Goal: Transaction & Acquisition: Obtain resource

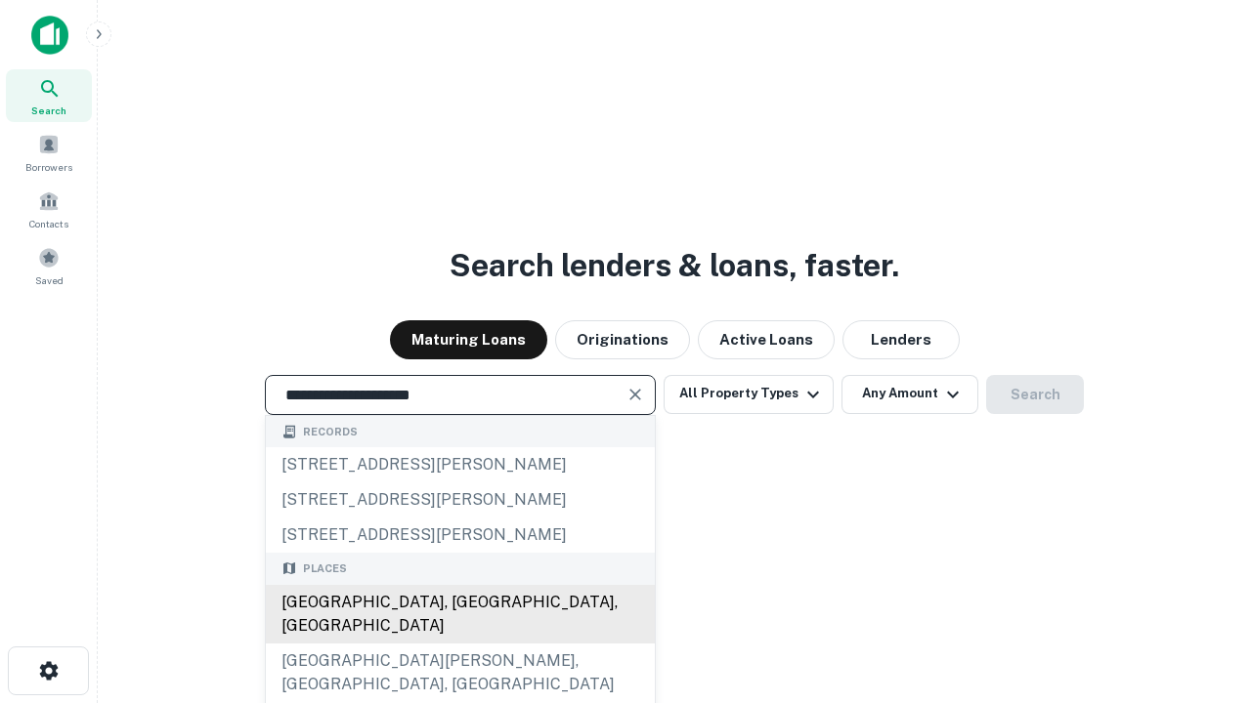
click at [459, 644] on div "[GEOGRAPHIC_DATA], [GEOGRAPHIC_DATA], [GEOGRAPHIC_DATA]" at bounding box center [460, 614] width 389 height 59
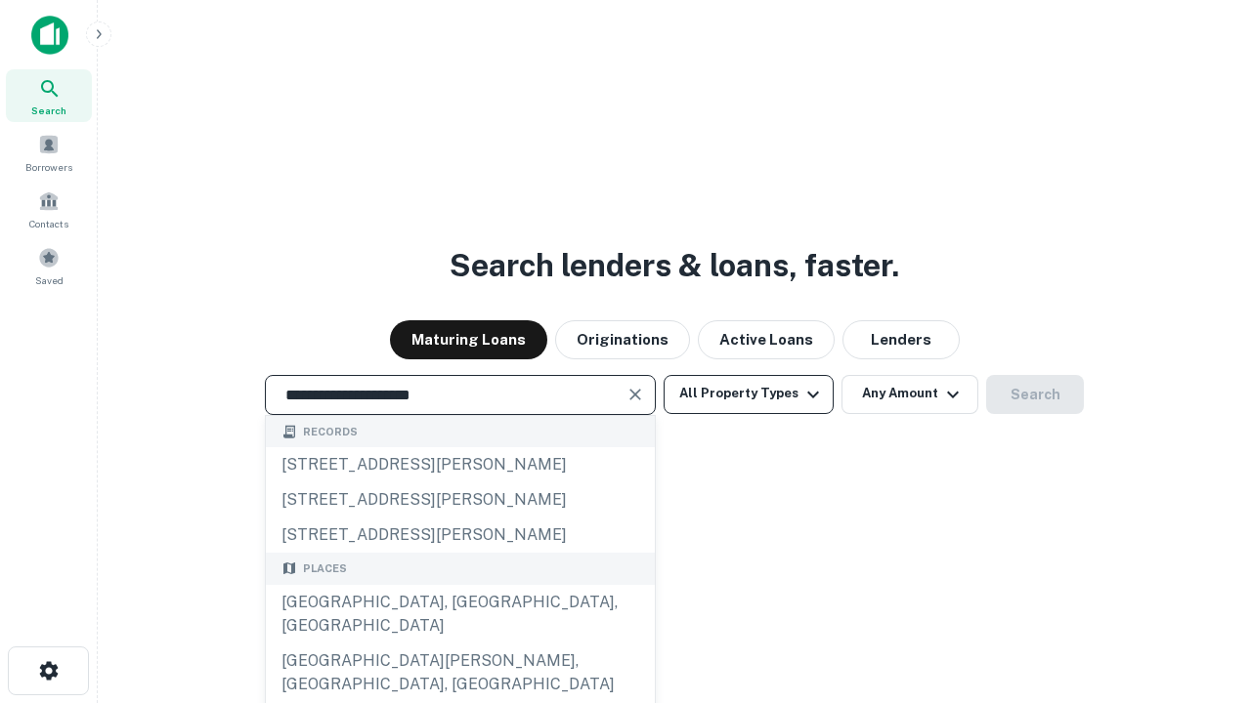
type input "**********"
click at [748, 394] on button "All Property Types" at bounding box center [748, 394] width 170 height 39
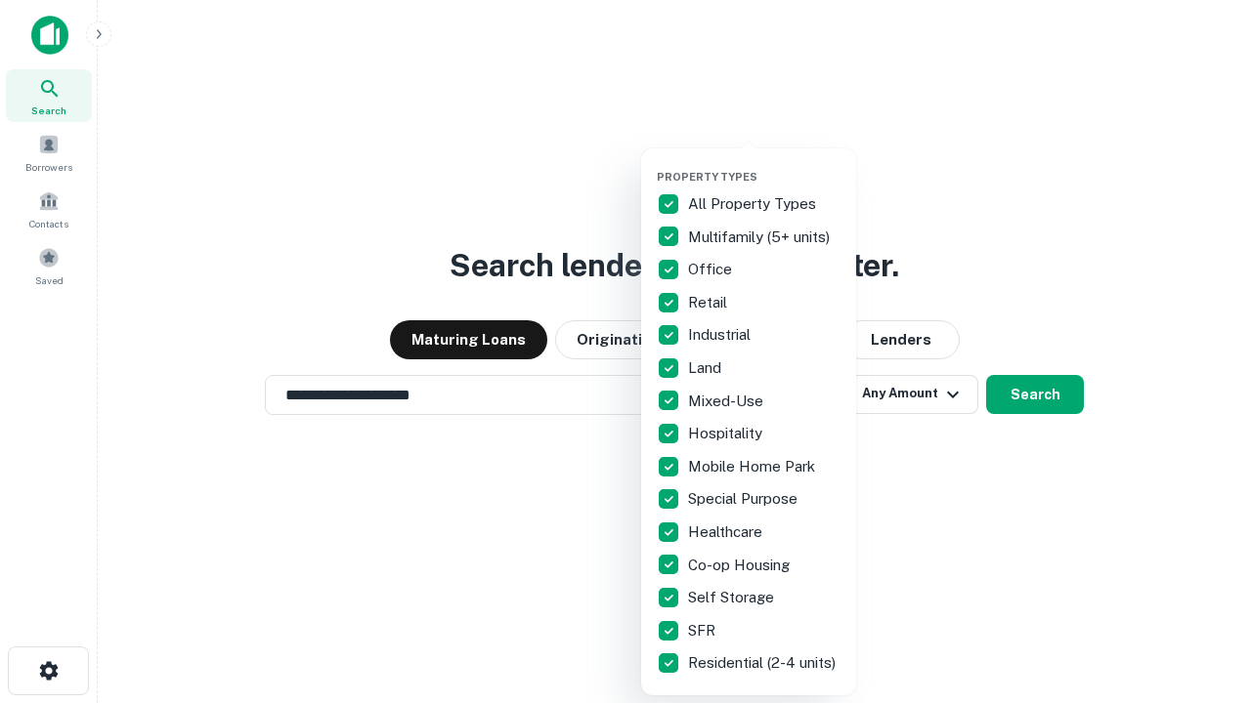
click at [764, 164] on button "button" at bounding box center [764, 164] width 215 height 1
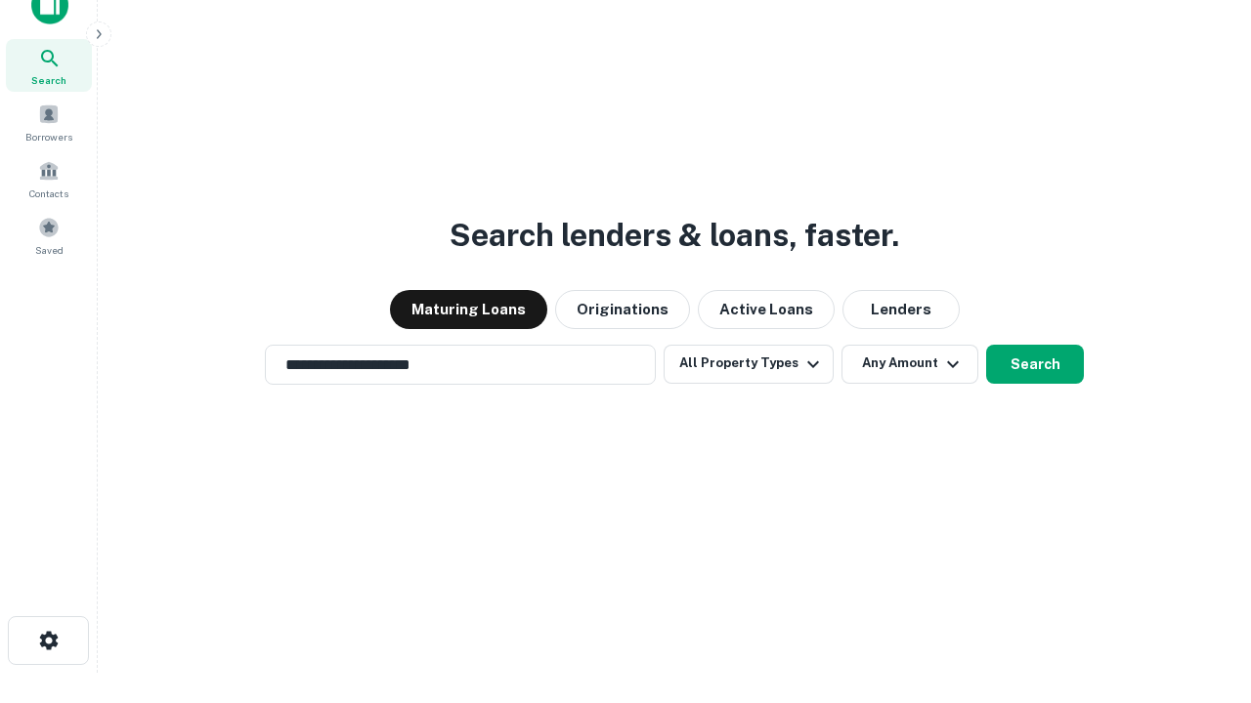
scroll to position [12, 235]
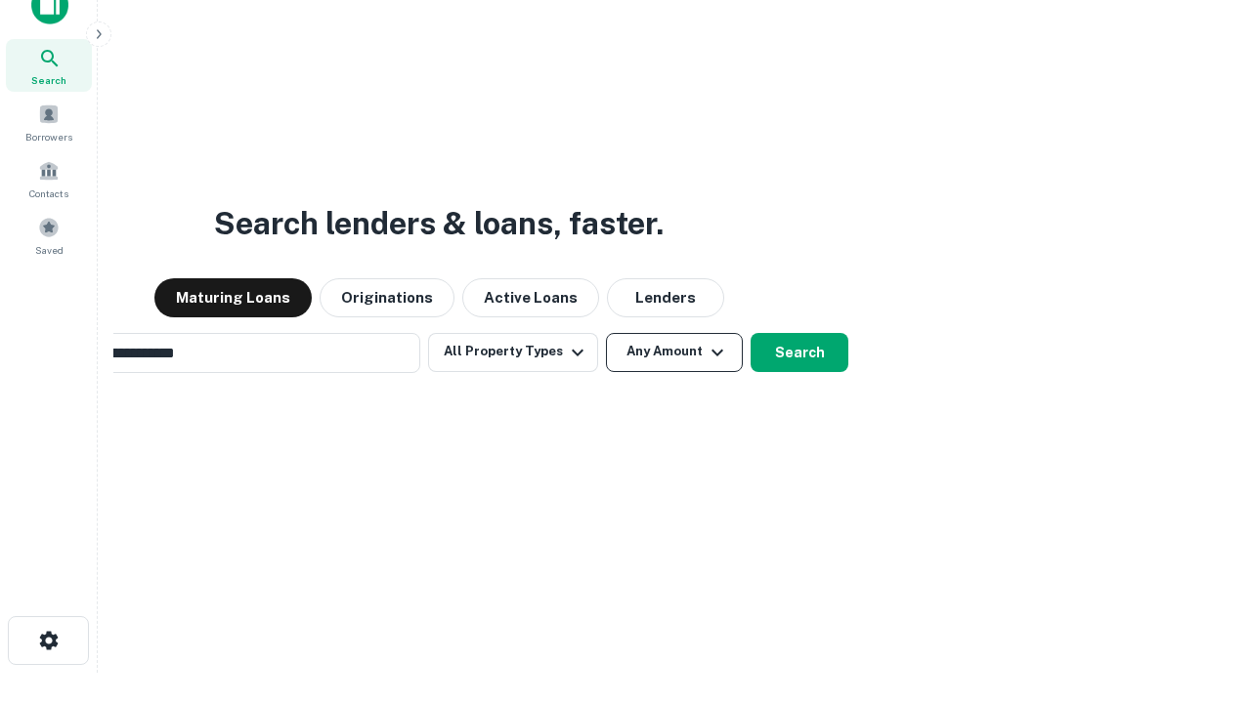
click at [606, 333] on button "Any Amount" at bounding box center [674, 352] width 137 height 39
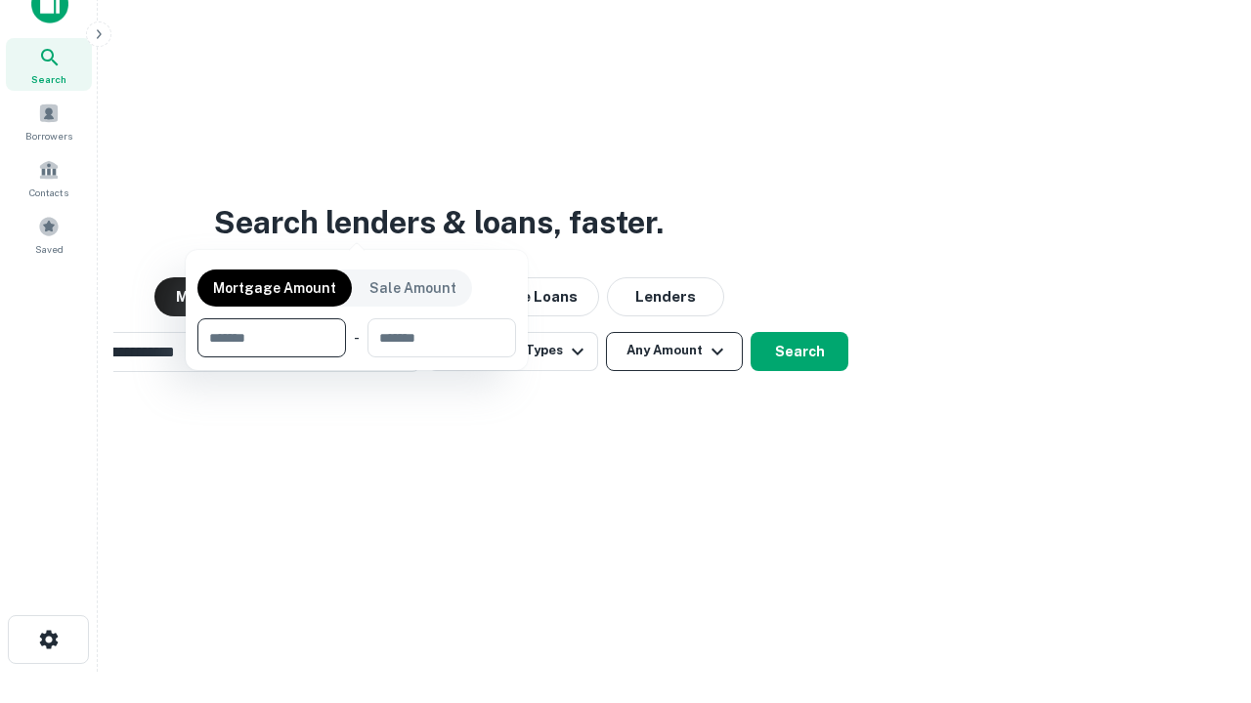
scroll to position [141, 553]
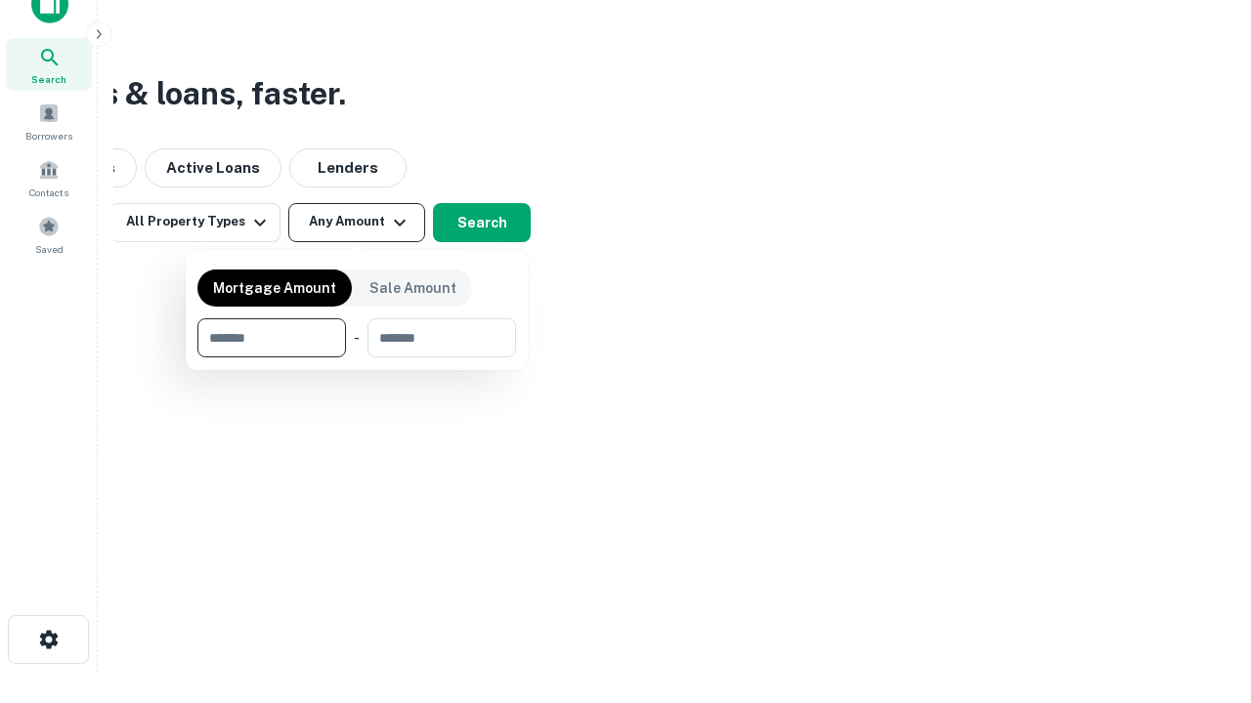
type input "*******"
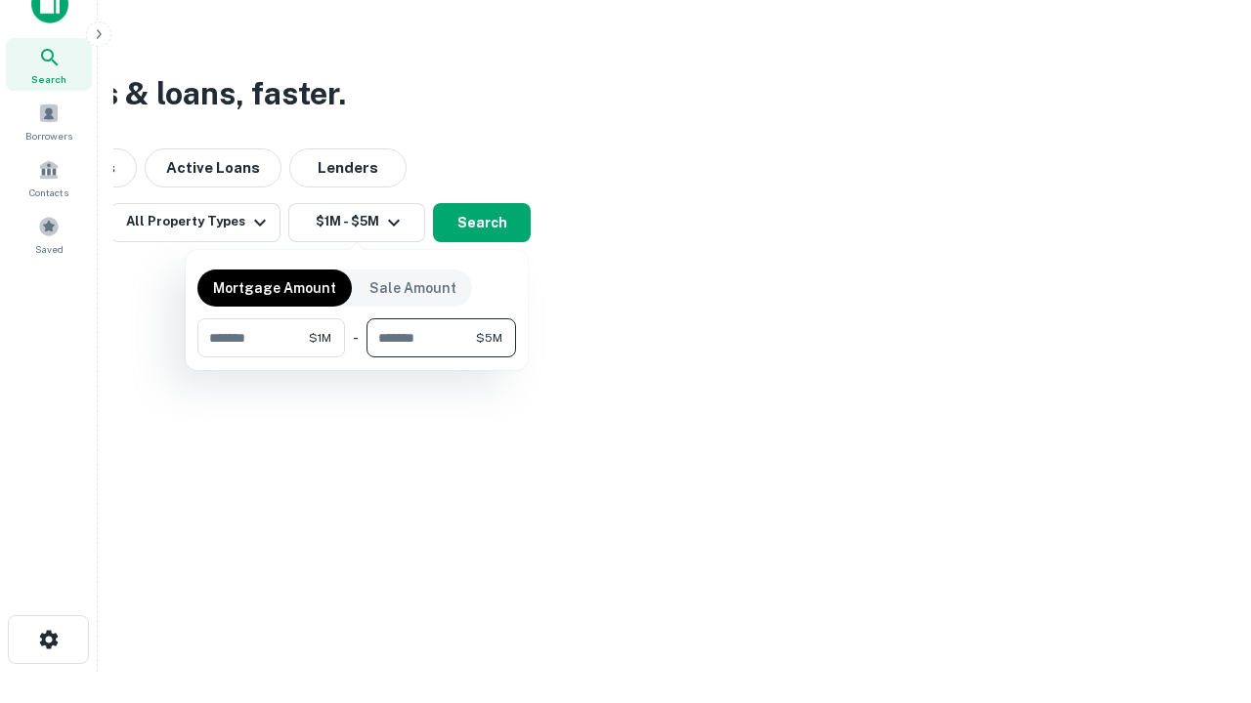
type input "*******"
click at [357, 358] on button "button" at bounding box center [356, 358] width 319 height 1
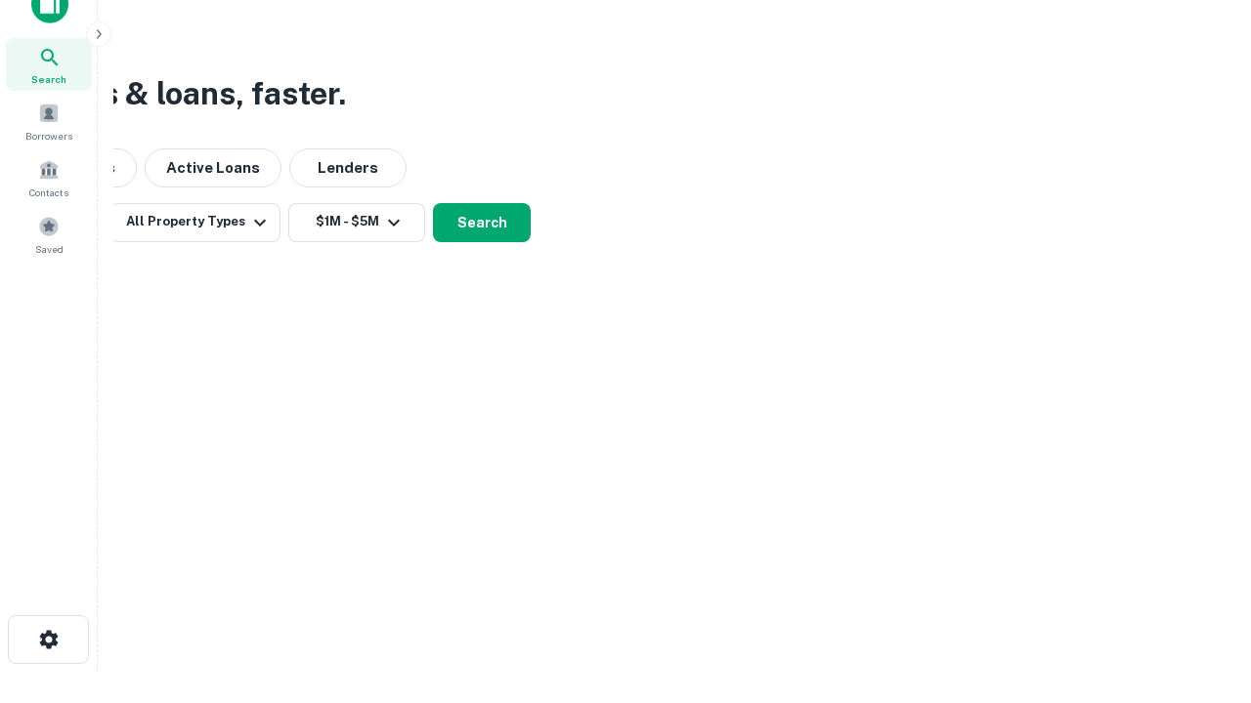
scroll to position [12, 361]
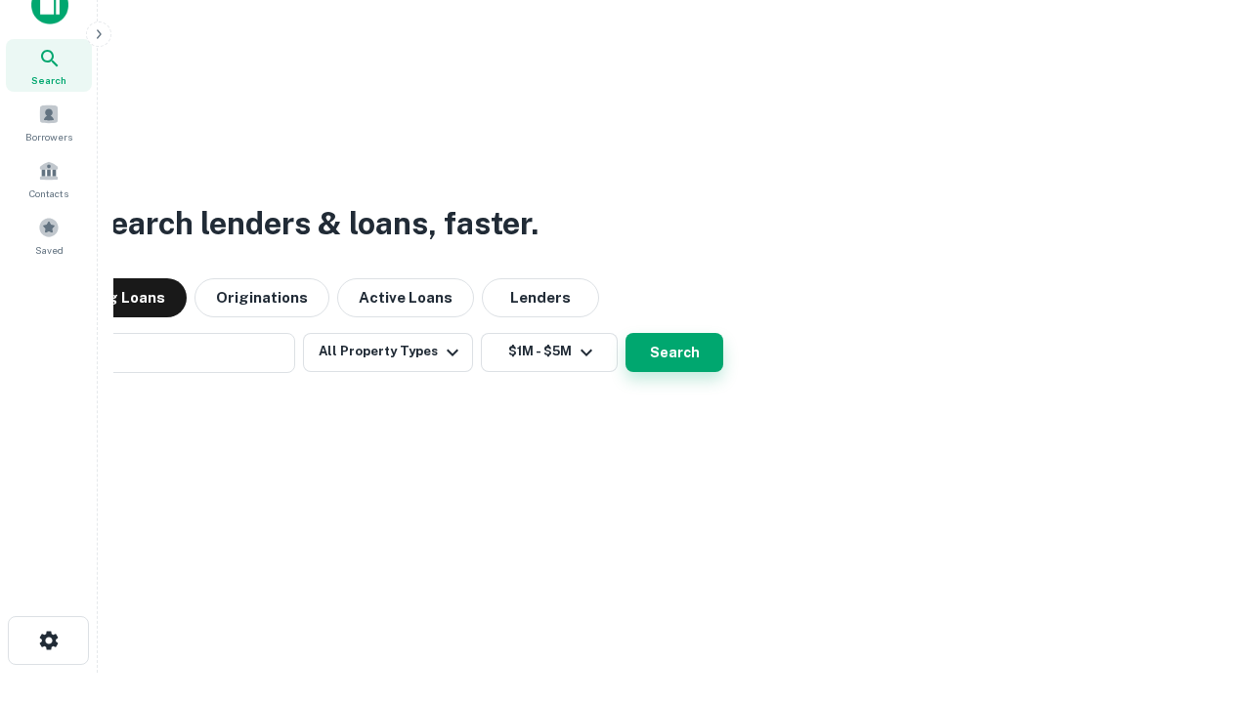
click at [625, 333] on button "Search" at bounding box center [674, 352] width 98 height 39
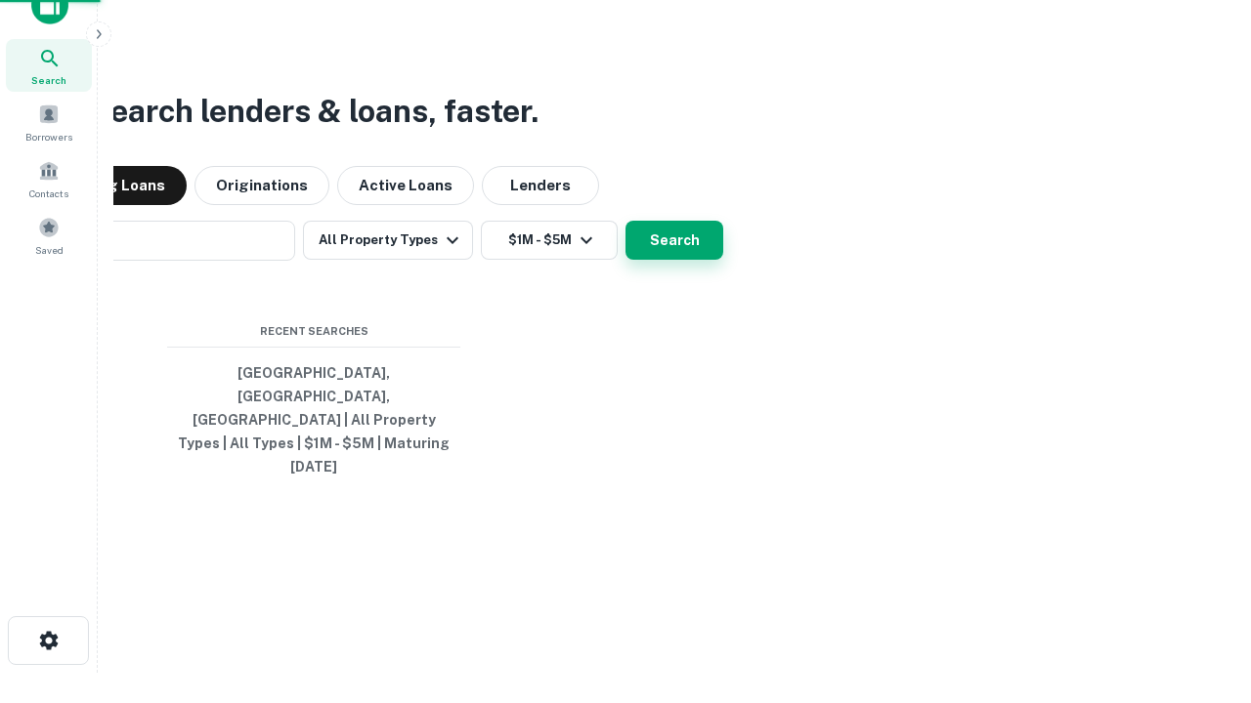
scroll to position [52, 553]
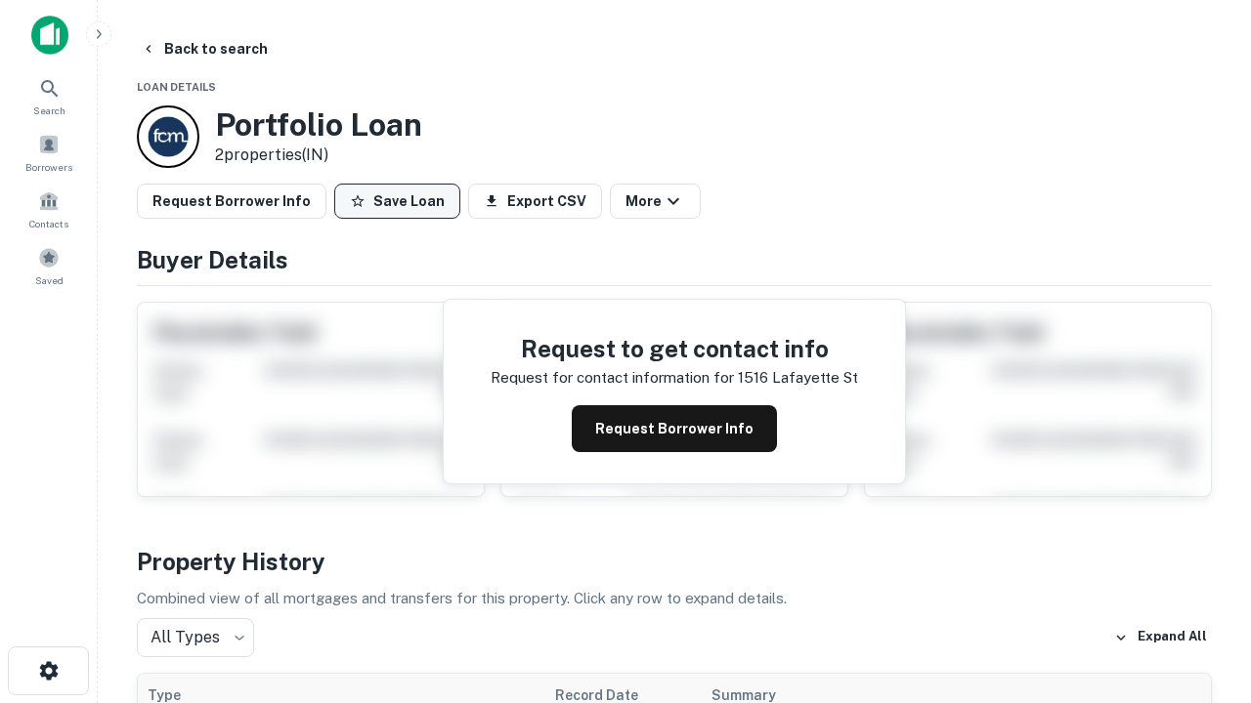
click at [397, 201] on button "Save Loan" at bounding box center [397, 201] width 126 height 35
click at [402, 201] on button "Save Loan" at bounding box center [397, 201] width 126 height 35
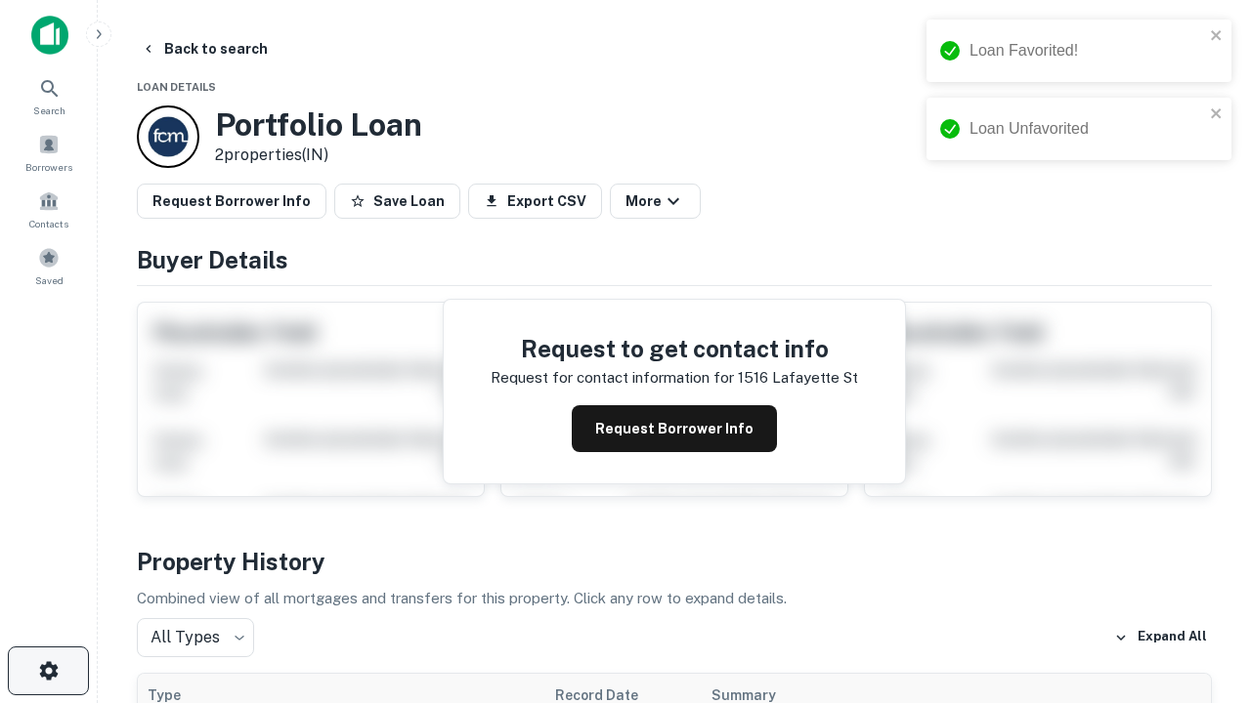
click at [48, 671] on icon "button" at bounding box center [48, 670] width 23 height 23
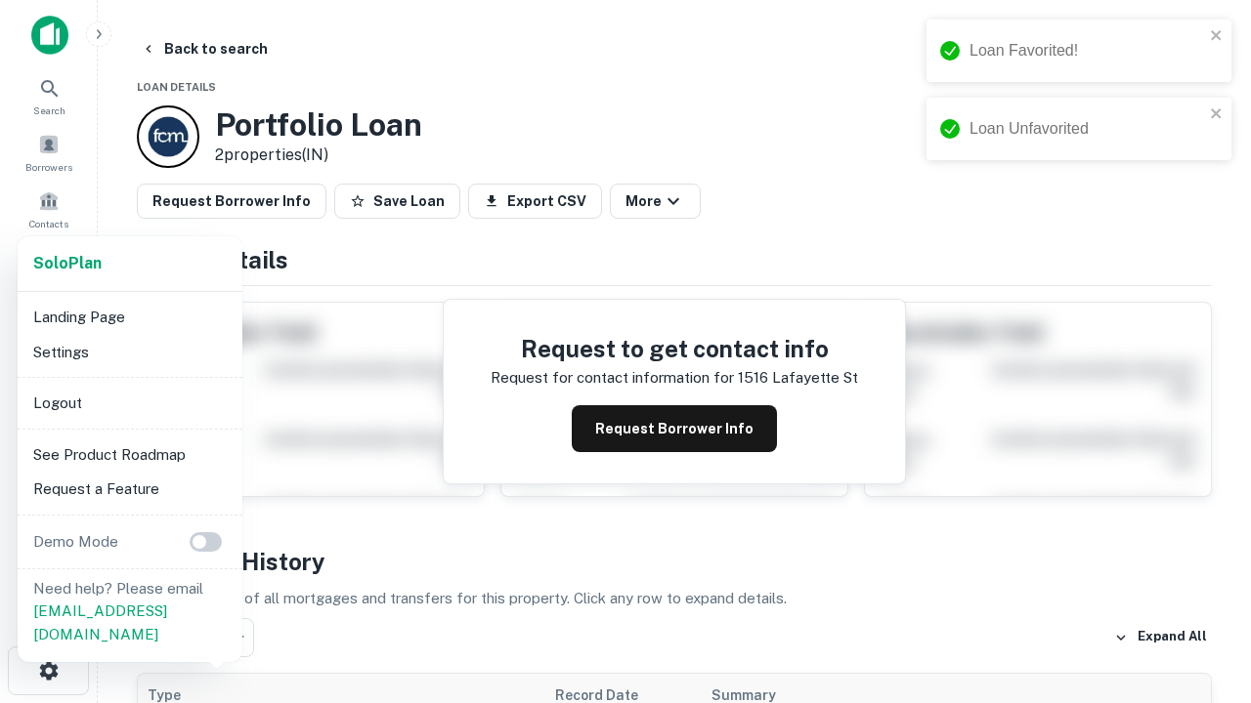
click at [129, 403] on li "Logout" at bounding box center [129, 403] width 209 height 35
